Goal: Task Accomplishment & Management: Complete application form

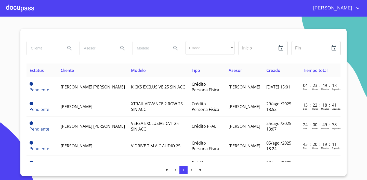
click at [19, 11] on div at bounding box center [20, 8] width 28 height 16
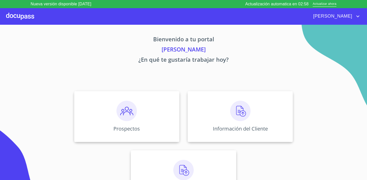
scroll to position [17, 0]
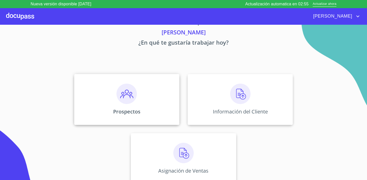
click at [126, 90] on img at bounding box center [126, 94] width 20 height 20
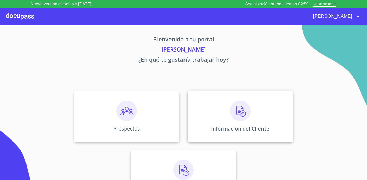
click at [230, 116] on img at bounding box center [240, 111] width 20 height 20
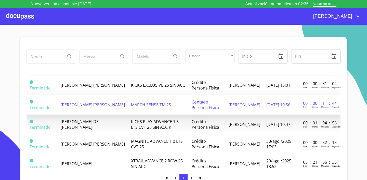
scroll to position [39, 0]
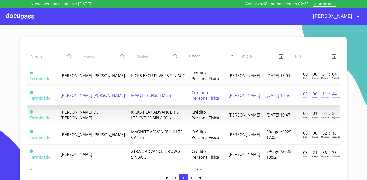
click at [92, 100] on td "[PERSON_NAME] [PERSON_NAME]" at bounding box center [93, 96] width 70 height 20
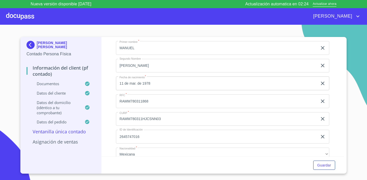
scroll to position [846, 0]
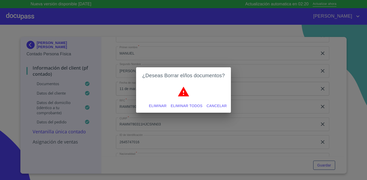
click at [161, 106] on span "Eliminar" at bounding box center [158, 106] width 18 height 6
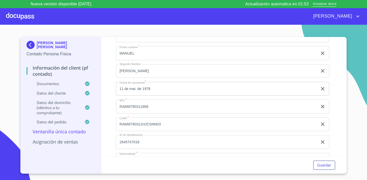
click at [320, 159] on div "Guardar" at bounding box center [222, 164] width 243 height 17
click at [321, 165] on span "Guardar" at bounding box center [324, 165] width 14 height 6
